Goal: Find specific page/section: Find specific page/section

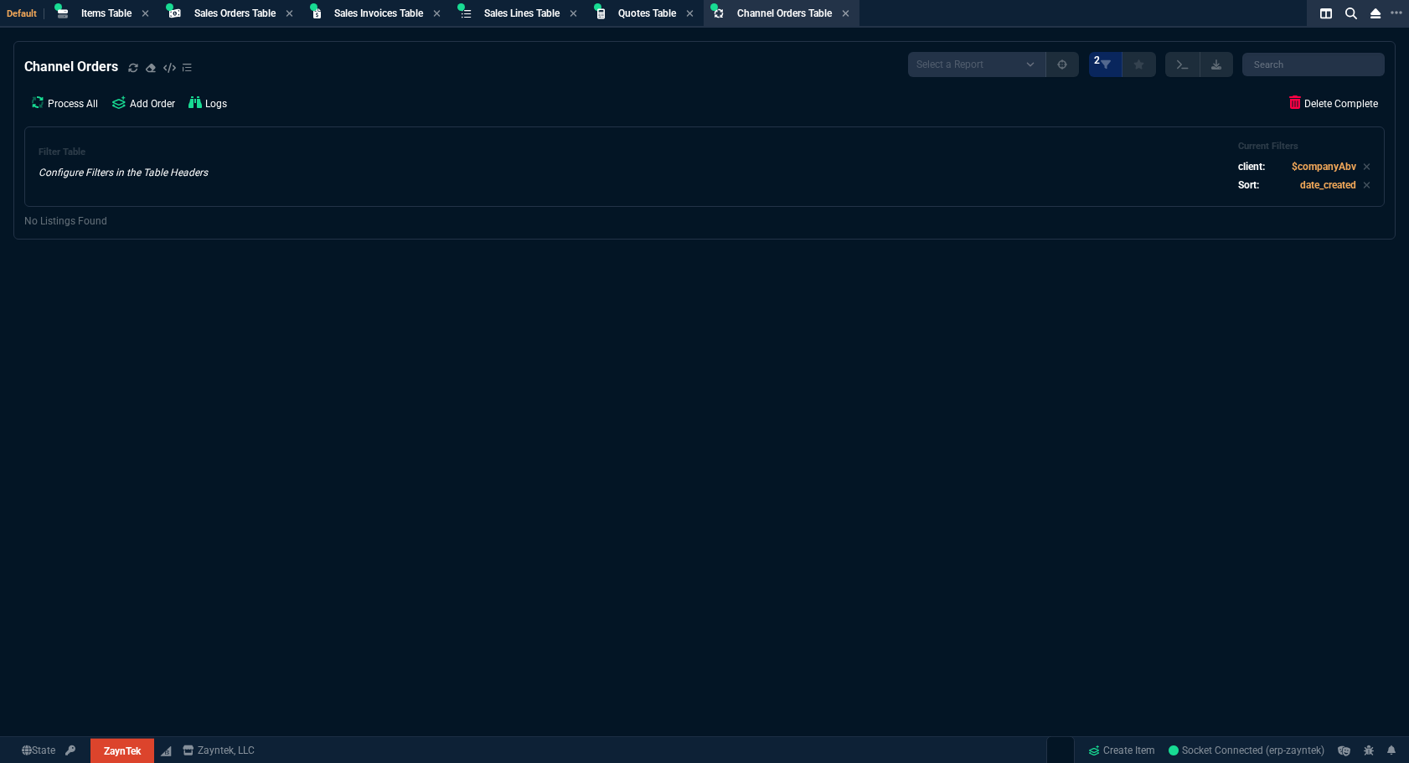
select select "4: SHAD"
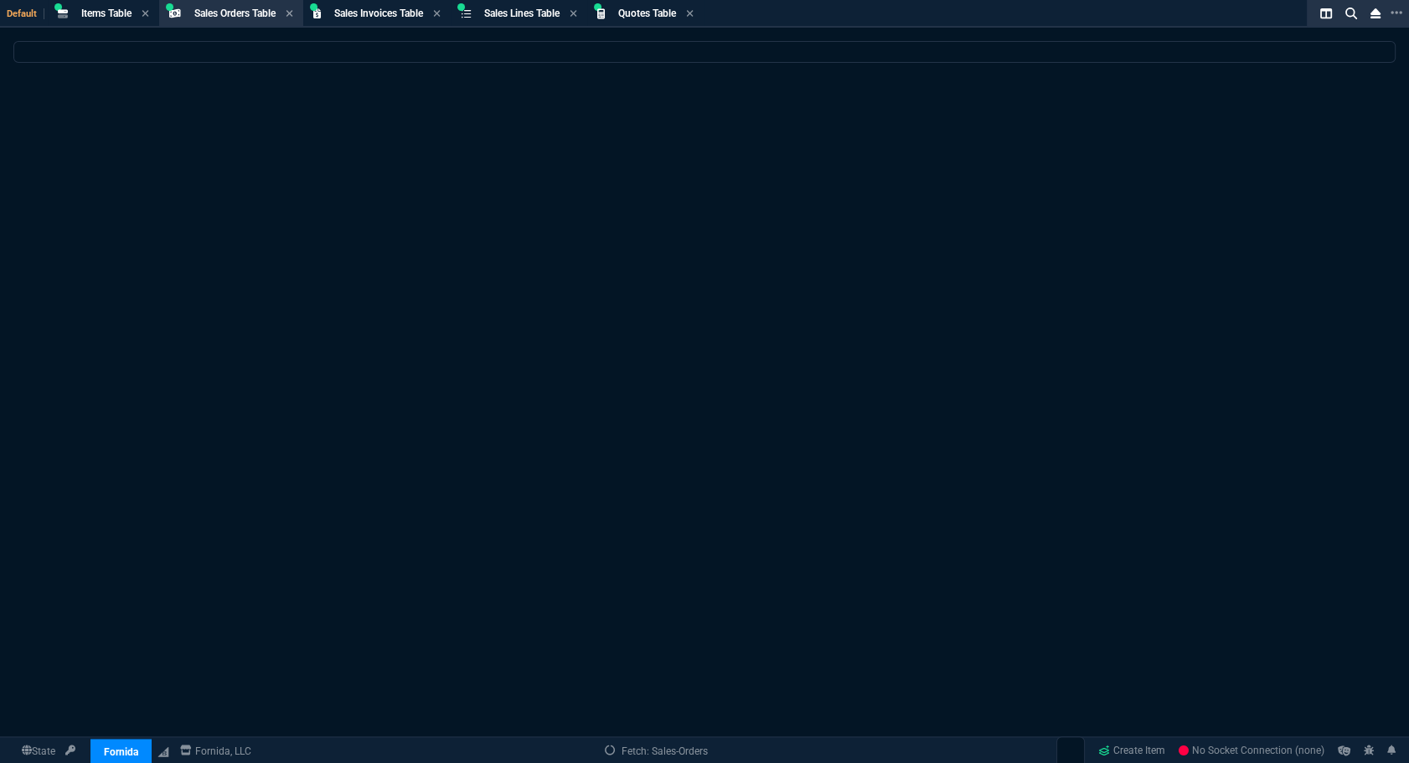
select select
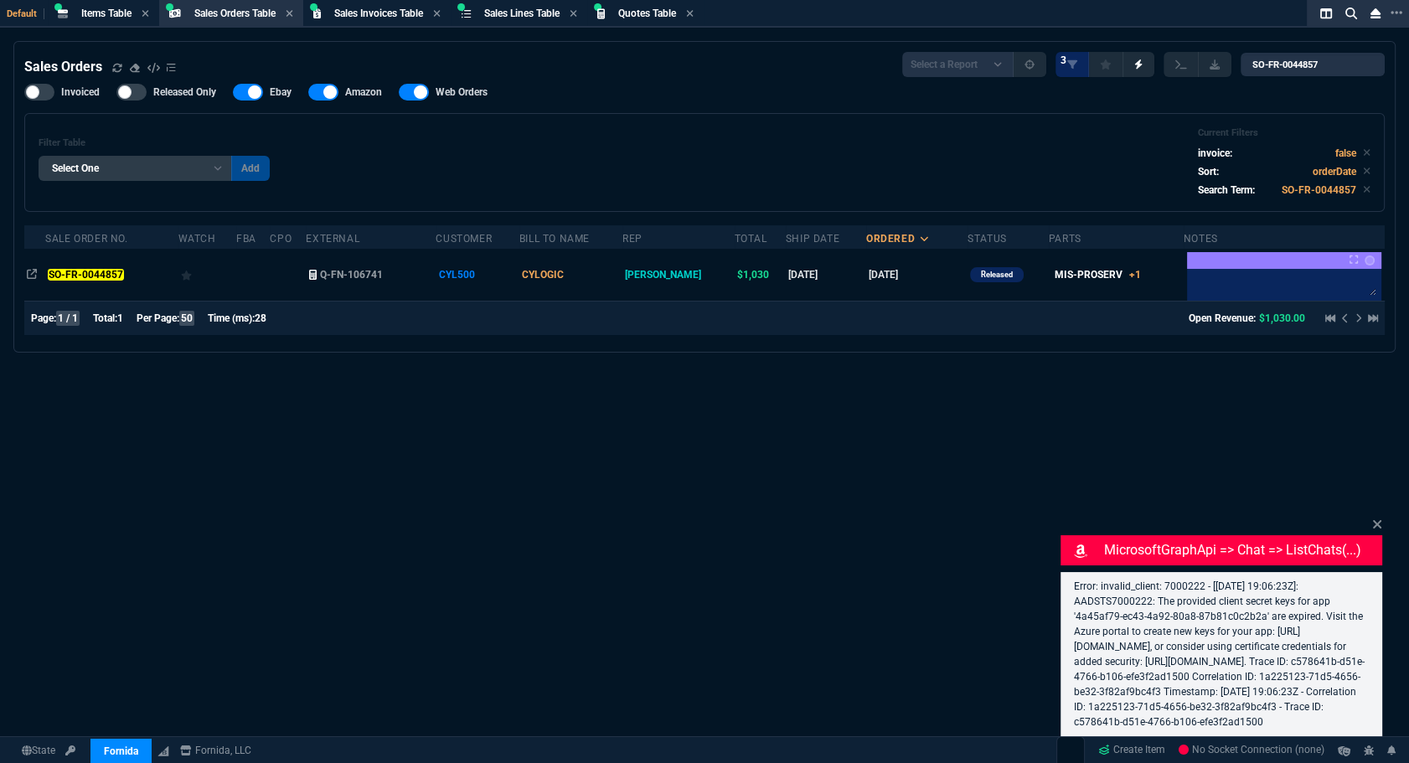
select select "4: SHAD"
